Goal: Information Seeking & Learning: Learn about a topic

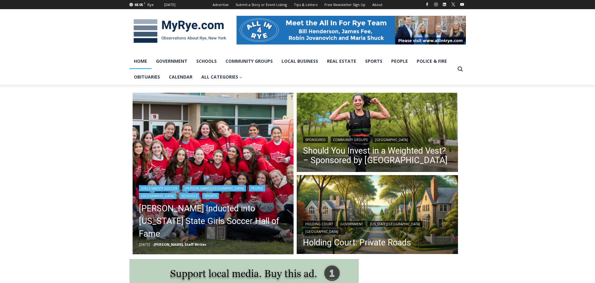
click at [209, 150] on img "Read More Rich Savage Inducted into New York State Girls Soccer Hall of Fame" at bounding box center [213, 173] width 161 height 161
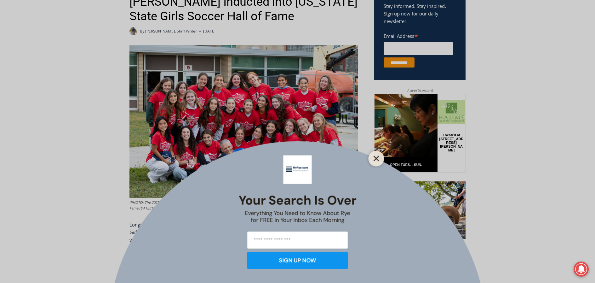
click at [377, 158] on icon "Close" at bounding box center [377, 158] width 6 height 6
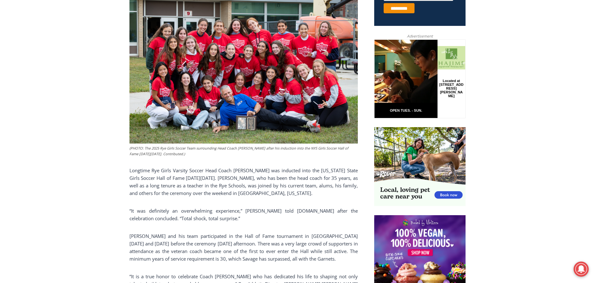
scroll to position [239, 0]
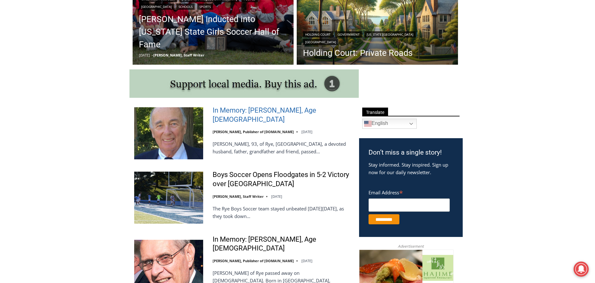
click at [269, 113] on link "In Memory: Richard Allen Hynson, Age 93" at bounding box center [282, 115] width 138 height 18
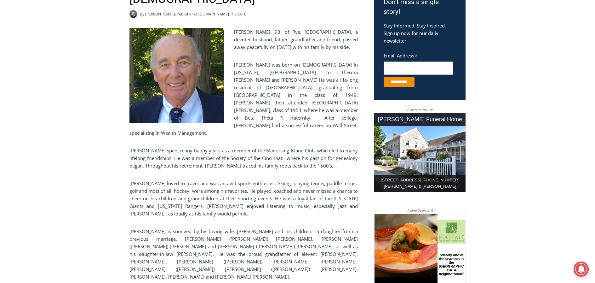
scroll to position [178, 0]
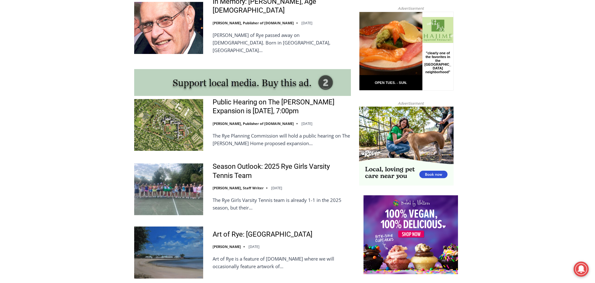
scroll to position [512, 0]
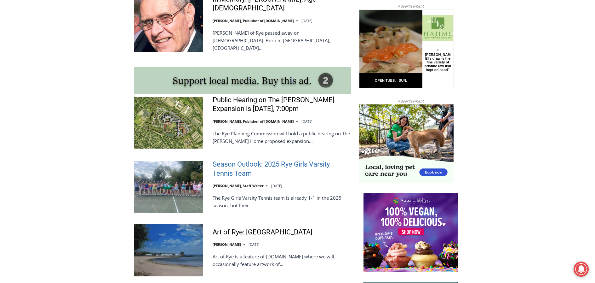
click at [246, 160] on link "Season Outlook: 2025 Rye Girls Varsity Tennis Team" at bounding box center [282, 169] width 138 height 18
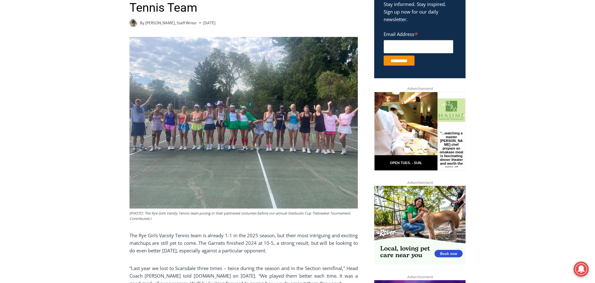
scroll to position [239, 0]
